Goal: Task Accomplishment & Management: Use online tool/utility

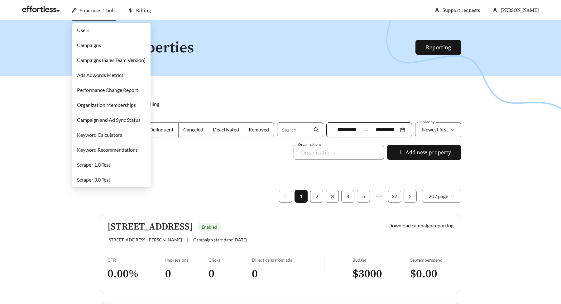
click at [89, 45] on link "Campaigns" at bounding box center [89, 45] width 24 height 6
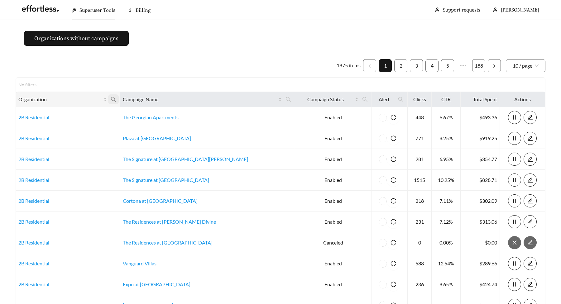
click at [116, 99] on icon "search" at bounding box center [113, 99] width 5 height 5
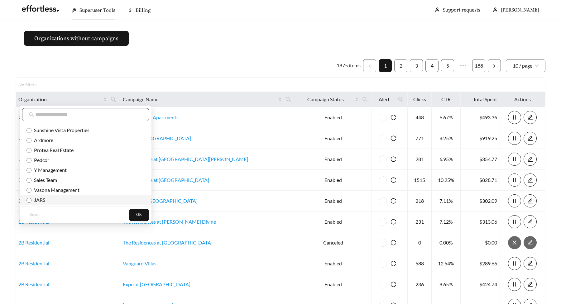
click at [42, 197] on span "JARS" at bounding box center [38, 200] width 14 height 6
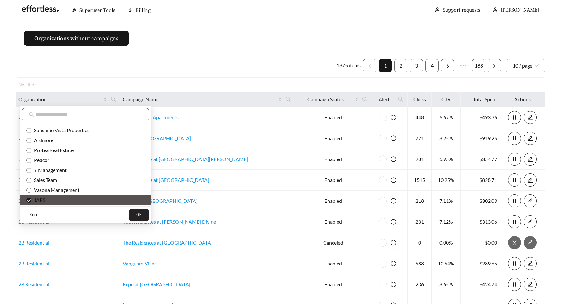
click at [136, 212] on span "OK" at bounding box center [139, 215] width 6 height 6
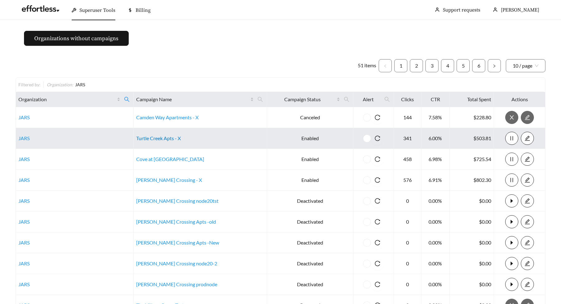
click at [152, 139] on link "Turtle Creek Apts - X" at bounding box center [158, 138] width 45 height 6
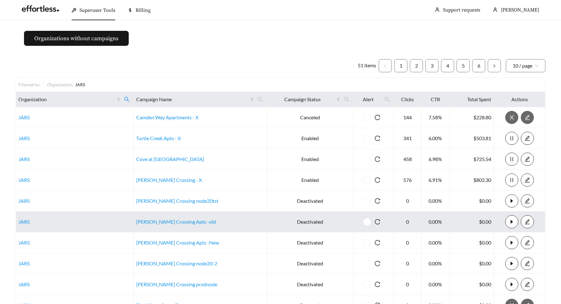
scroll to position [68, 0]
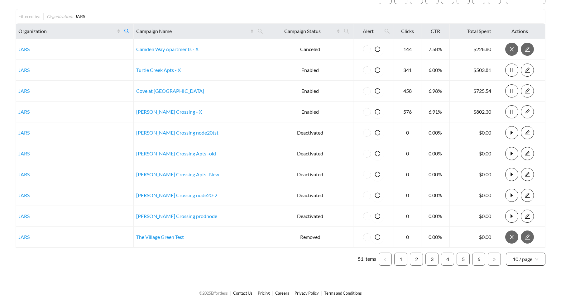
click at [524, 256] on span "10 / page" at bounding box center [526, 259] width 26 height 12
click at [526, 248] on div "100 / page" at bounding box center [526, 245] width 26 height 7
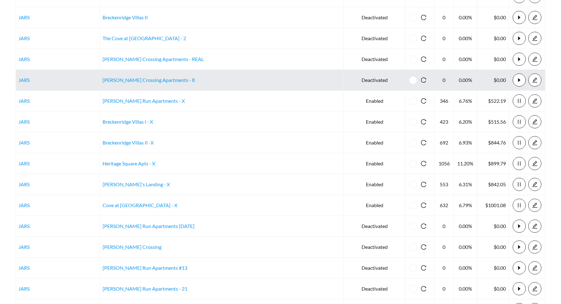
scroll to position [645, 0]
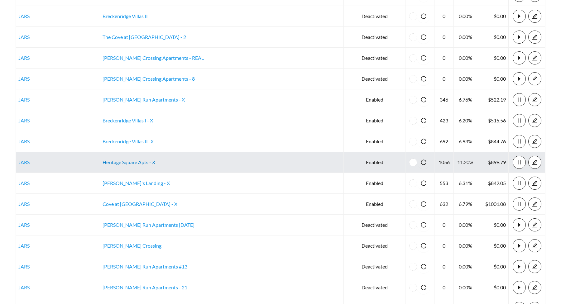
click at [155, 163] on link "Heritage Square Apts - X" at bounding box center [129, 162] width 53 height 6
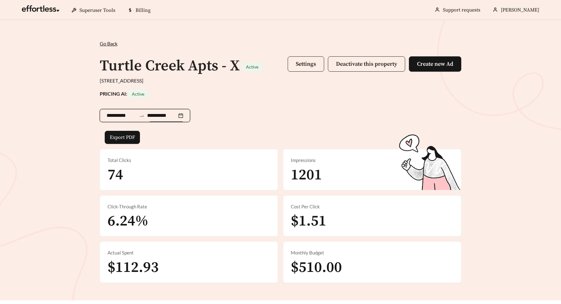
click at [165, 112] on input "**********" at bounding box center [162, 115] width 30 height 7
click at [230, 100] on div "**********" at bounding box center [281, 114] width 362 height 33
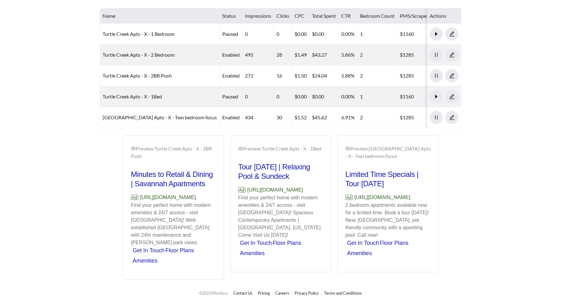
scroll to position [351, 0]
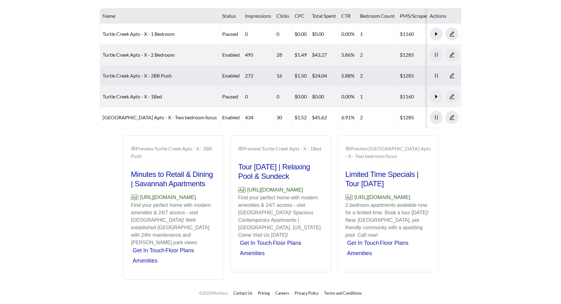
click at [130, 73] on link "Turtle Creek Apts - X - 2BR Push" at bounding box center [137, 76] width 69 height 6
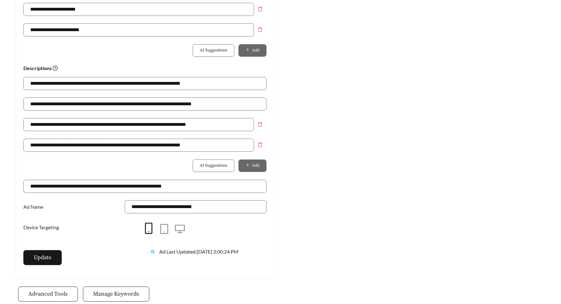
scroll to position [461, 0]
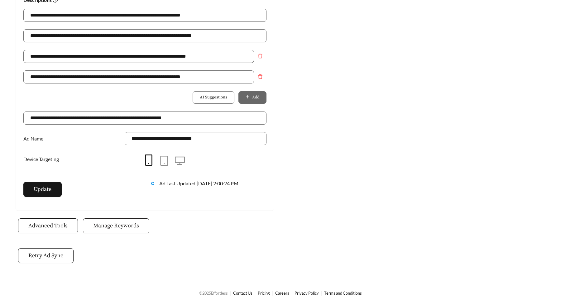
click at [120, 226] on span "Manage Keywords" at bounding box center [116, 226] width 46 height 8
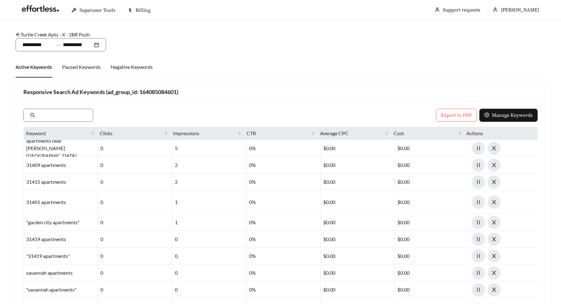
click at [85, 72] on div "Paused Keywords" at bounding box center [81, 66] width 39 height 21
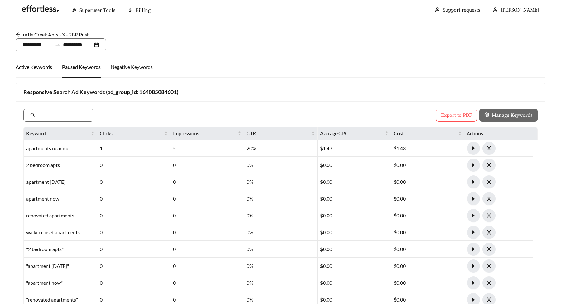
click at [41, 68] on div "Active Keywords" at bounding box center [34, 66] width 36 height 7
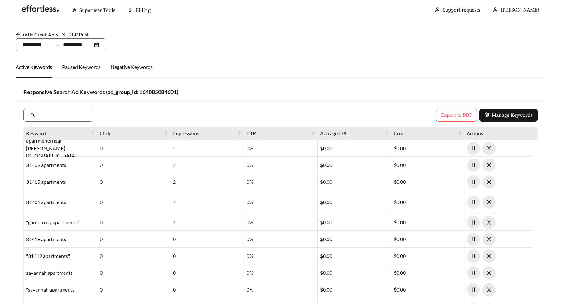
click at [8, 98] on main "**********" at bounding box center [280, 243] width 561 height 447
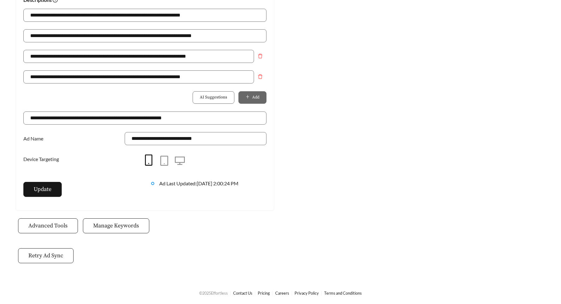
scroll to position [351, 0]
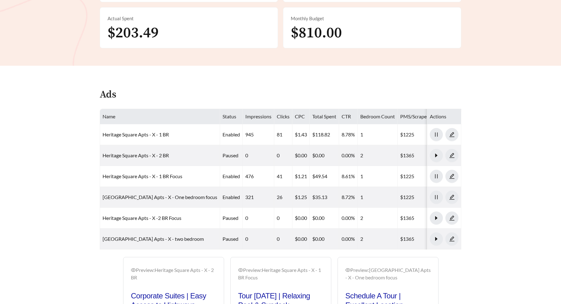
scroll to position [276, 0]
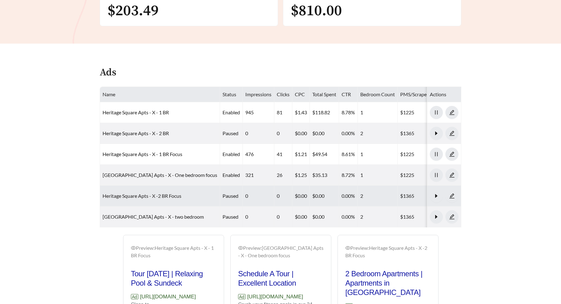
click at [135, 198] on link "Heritage Square Apts - X -2 BR Focus" at bounding box center [142, 196] width 79 height 6
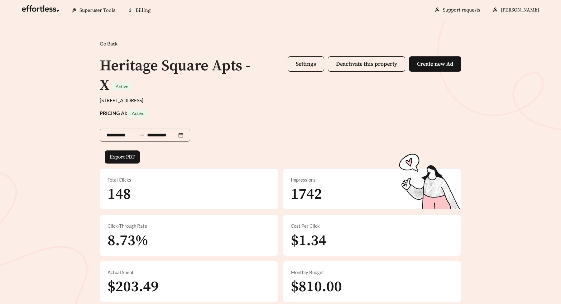
scroll to position [276, 0]
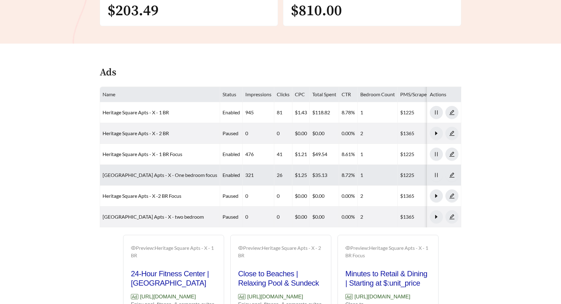
click at [157, 176] on link "Heritage Square Apts - X - One bedroom focus" at bounding box center [160, 175] width 115 height 6
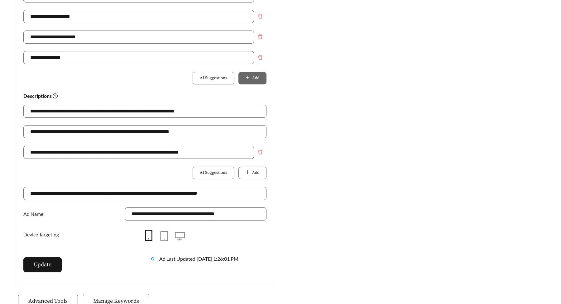
scroll to position [440, 0]
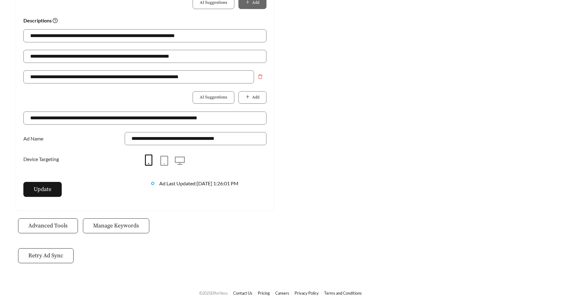
click at [127, 224] on span "Manage Keywords" at bounding box center [116, 226] width 46 height 8
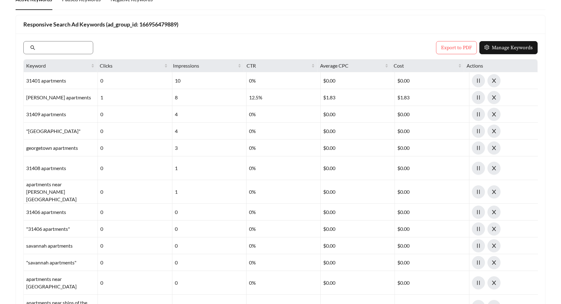
scroll to position [69, 0]
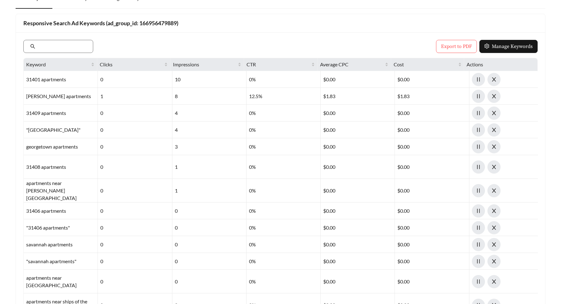
click at [3, 63] on main "**********" at bounding box center [280, 174] width 561 height 447
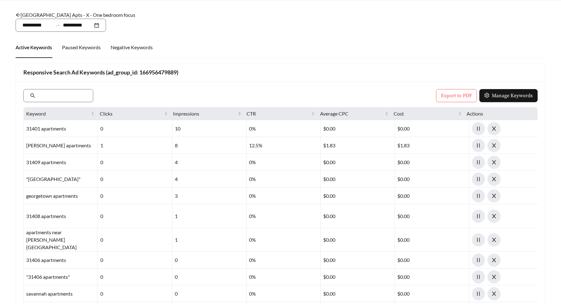
scroll to position [0, 0]
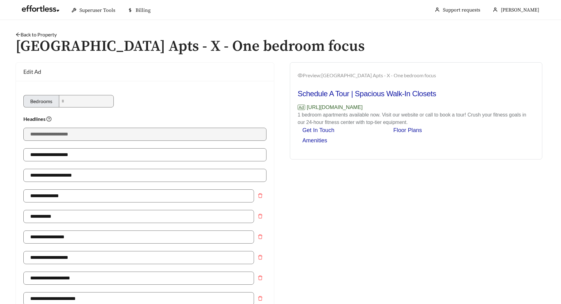
scroll to position [440, 0]
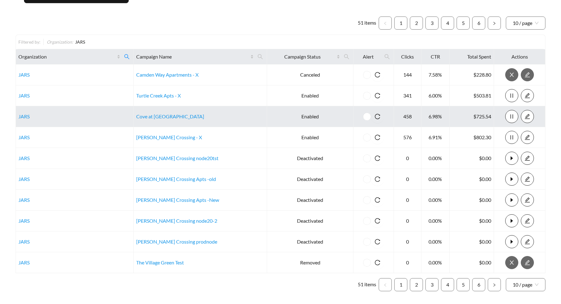
scroll to position [68, 0]
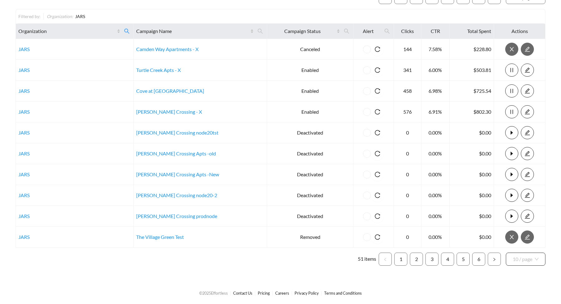
click at [528, 258] on span "10 / page" at bounding box center [526, 259] width 26 height 12
click at [525, 242] on div "100 / page" at bounding box center [526, 245] width 40 height 10
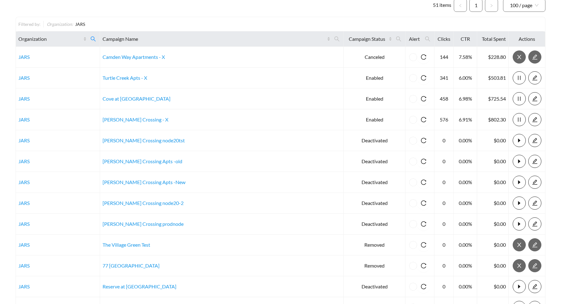
scroll to position [61, 0]
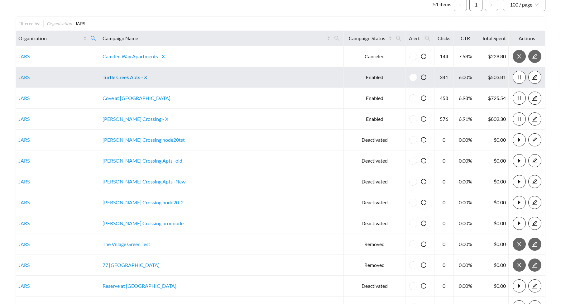
click at [147, 78] on link "Turtle Creek Apts - X" at bounding box center [125, 77] width 45 height 6
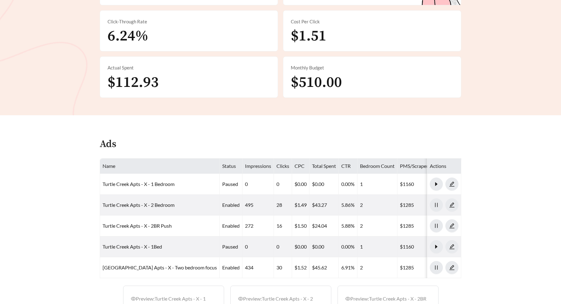
scroll to position [189, 0]
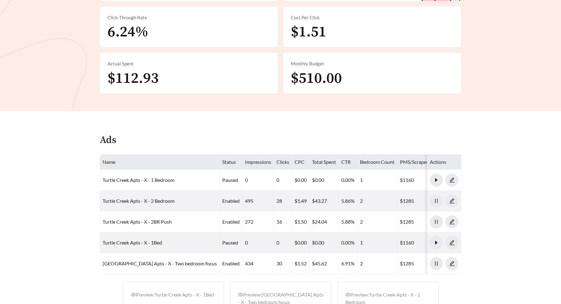
click at [79, 132] on main "**********" at bounding box center [280, 134] width 561 height 607
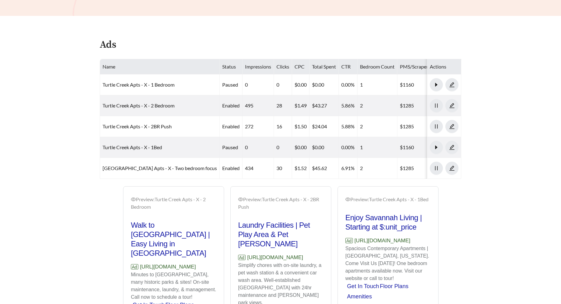
scroll to position [287, 0]
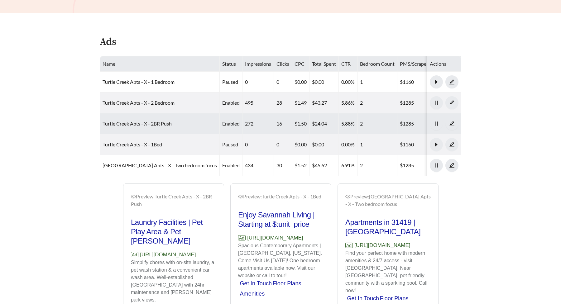
click at [142, 126] on link "Turtle Creek Apts - X - 2BR Push" at bounding box center [137, 124] width 69 height 6
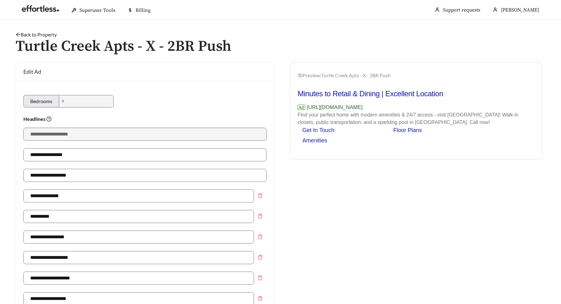
scroll to position [461, 0]
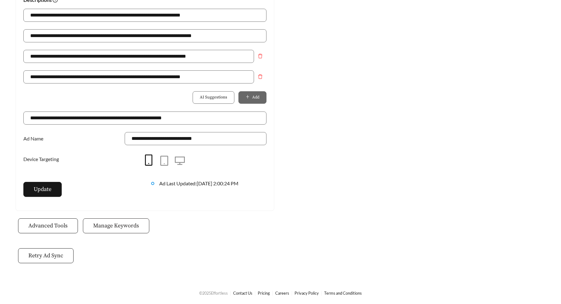
click at [130, 225] on span "Manage Keywords" at bounding box center [116, 226] width 46 height 8
